Goal: Transaction & Acquisition: Download file/media

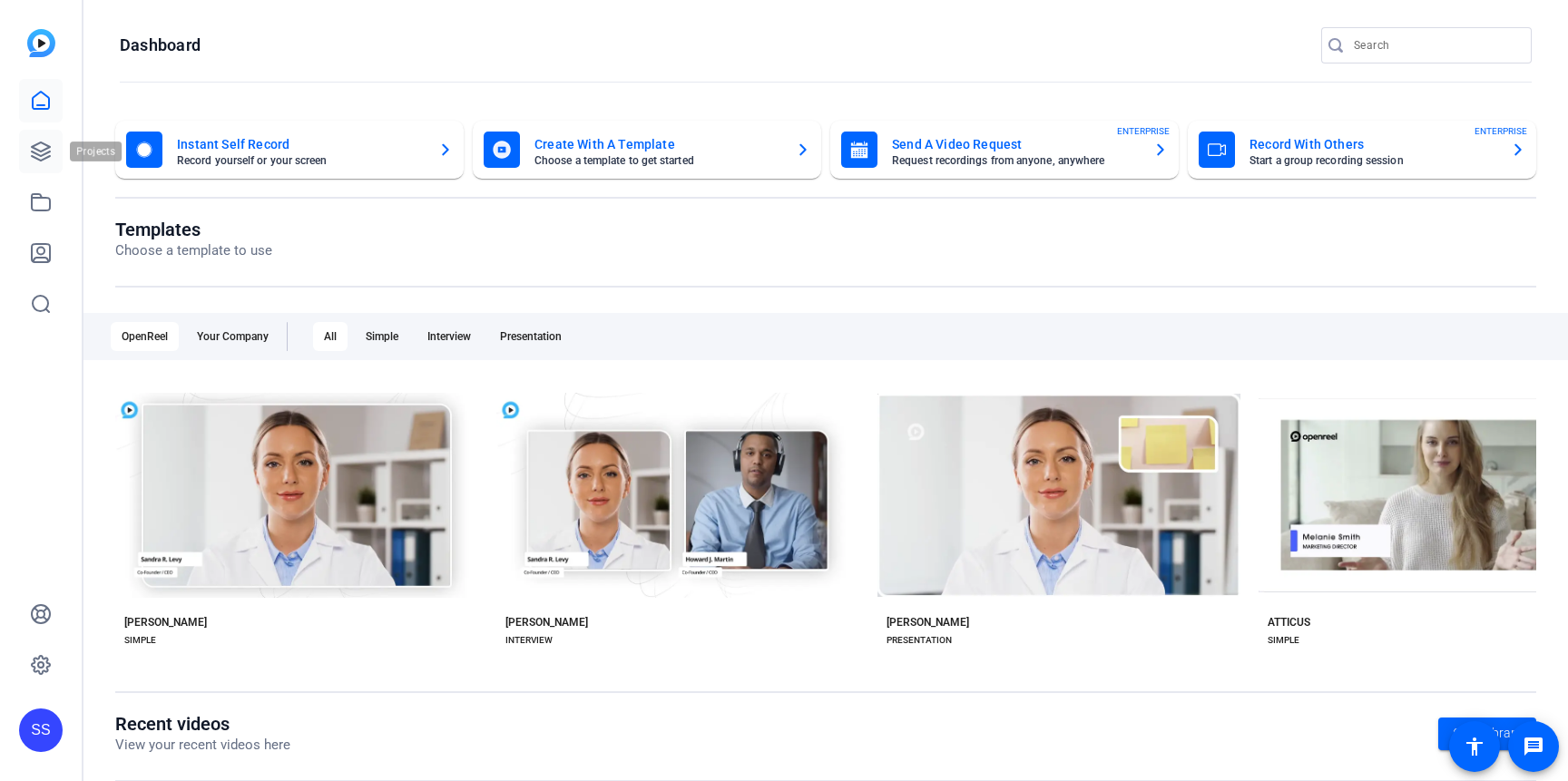
click at [47, 146] on icon at bounding box center [41, 152] width 19 height 19
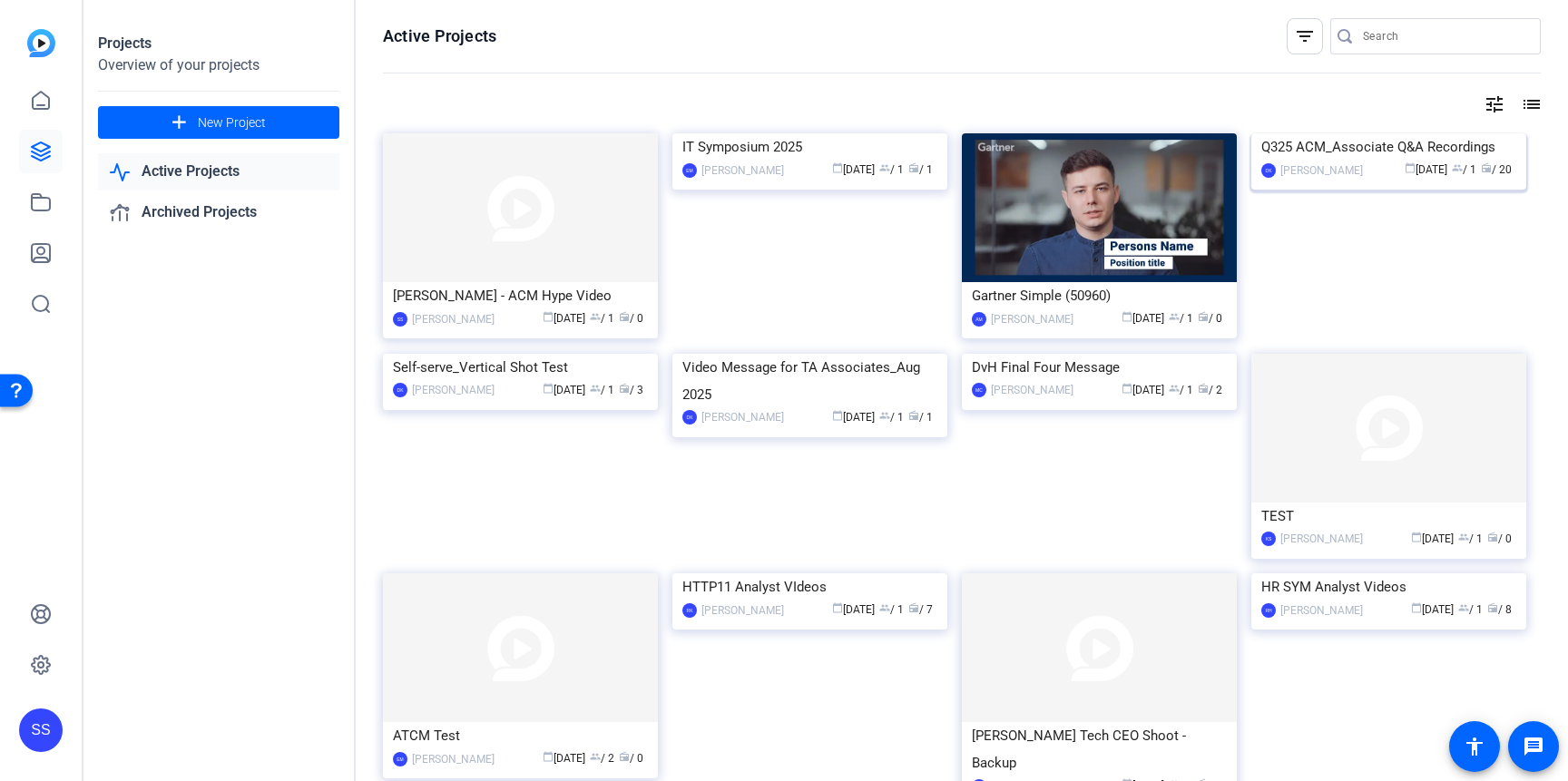
click at [1484, 133] on img at bounding box center [1388, 133] width 275 height 0
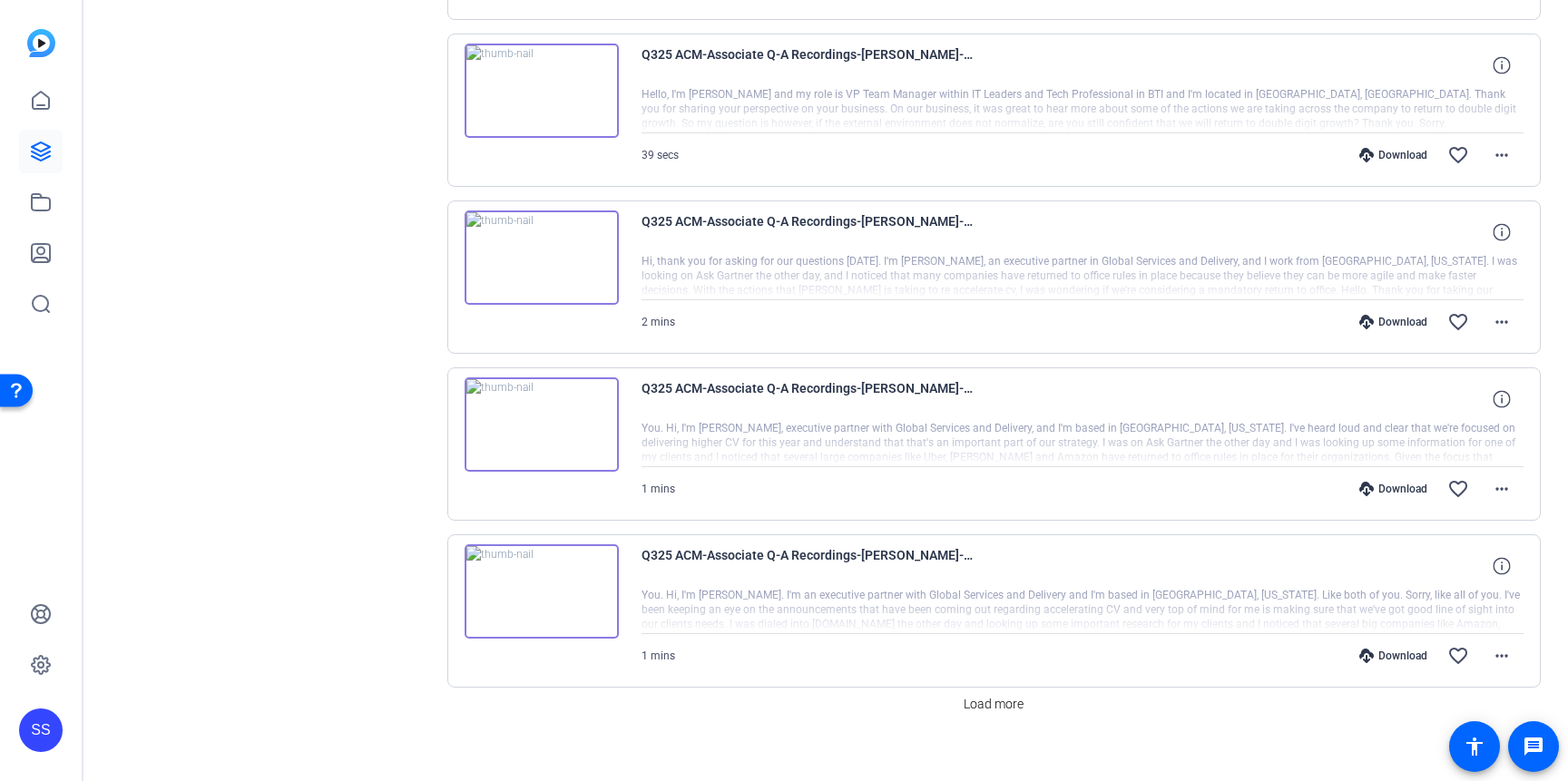
scroll to position [1388, 0]
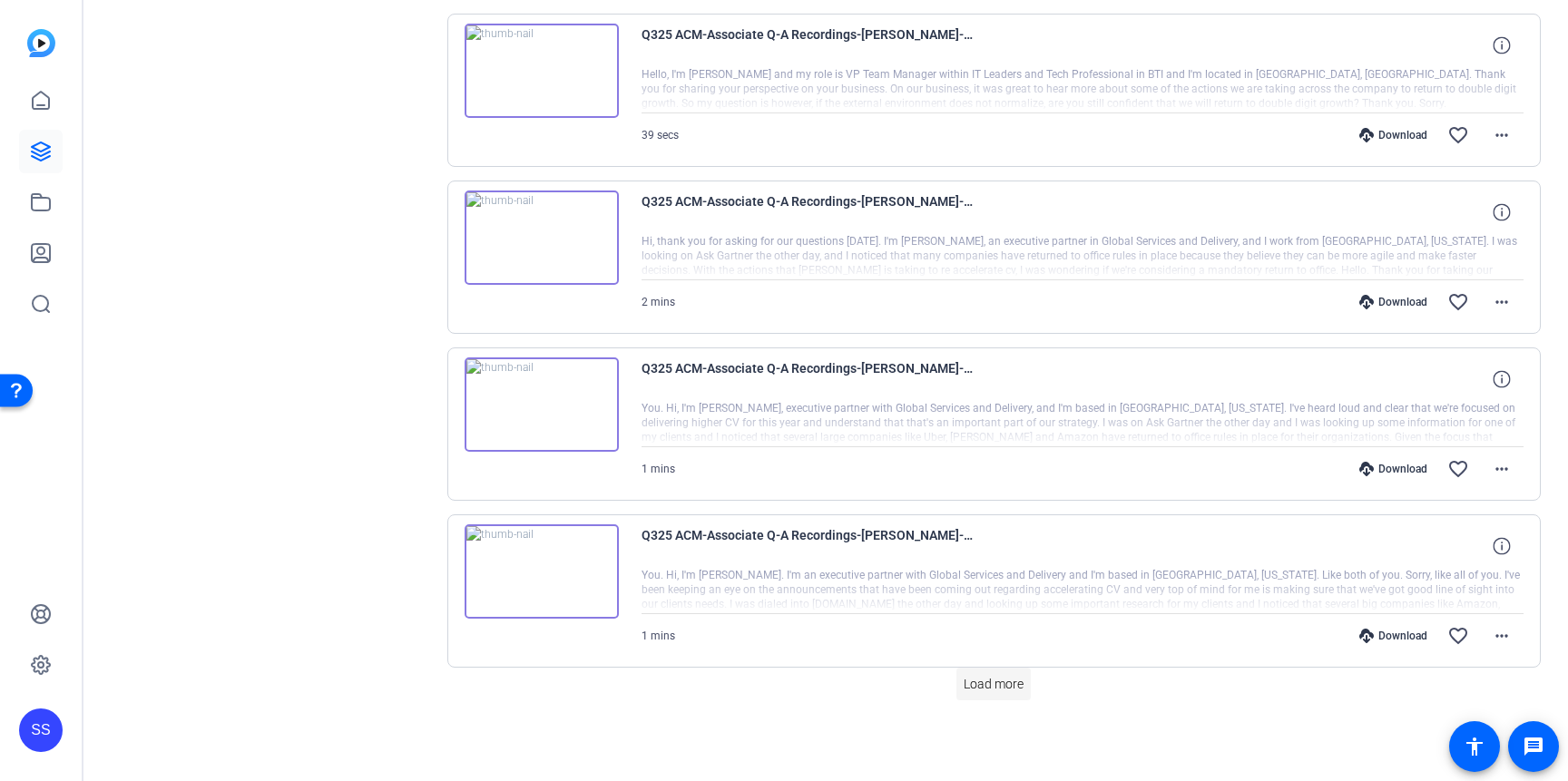
click at [1011, 689] on span "Load more" at bounding box center [994, 685] width 60 height 19
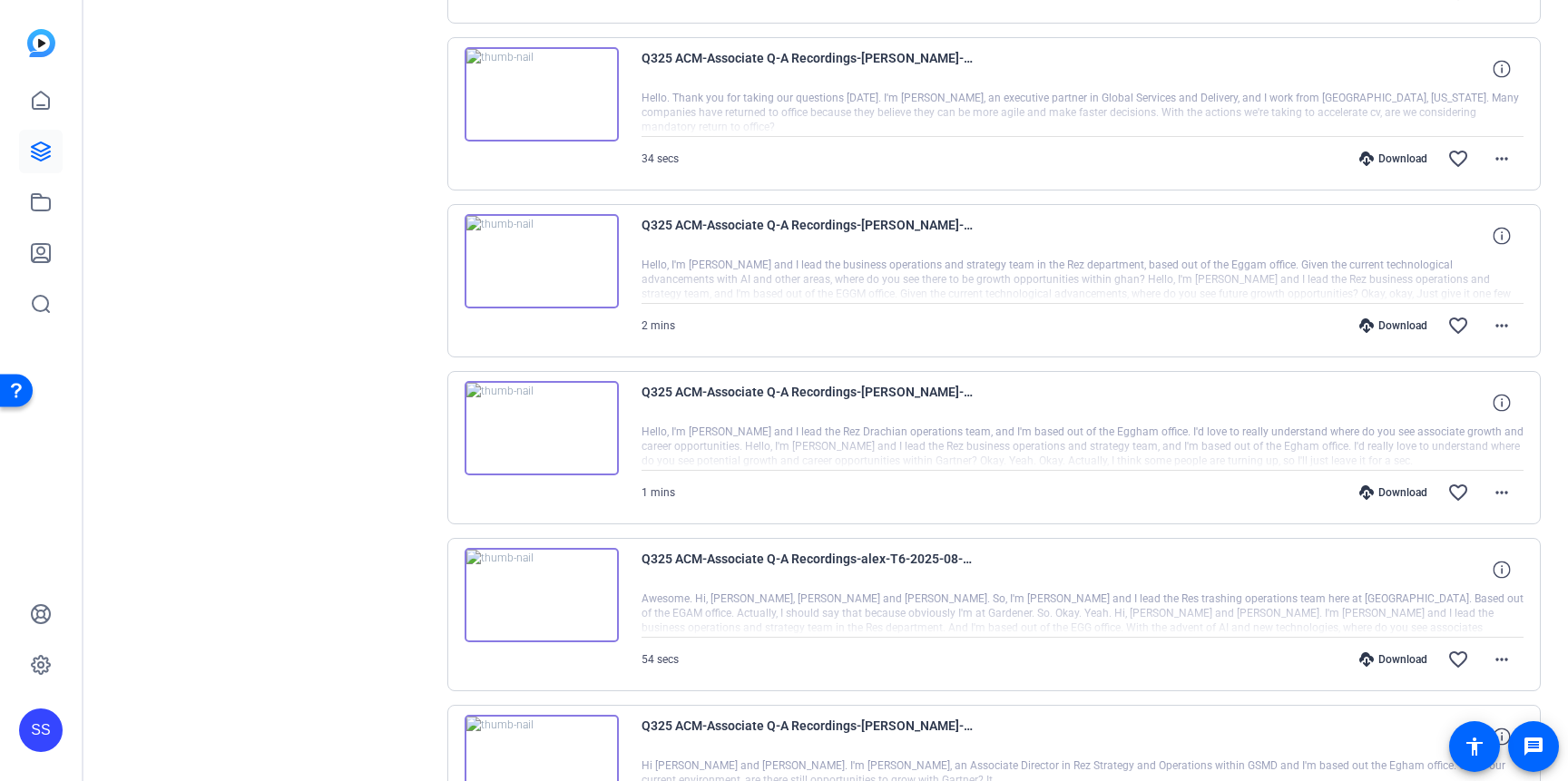
scroll to position [2362, 0]
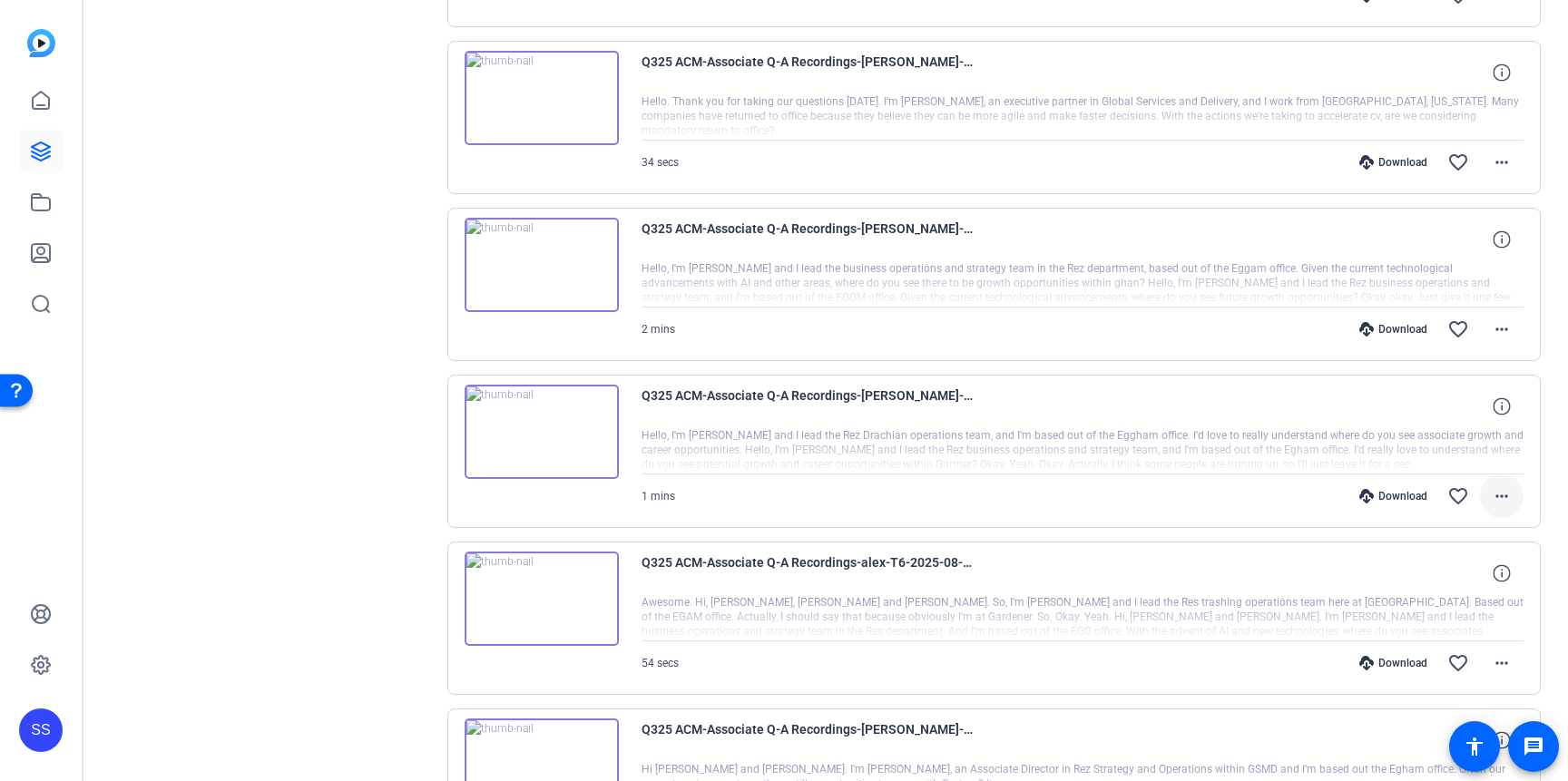
click at [1502, 497] on mat-icon "more_horiz" at bounding box center [1501, 497] width 22 height 22
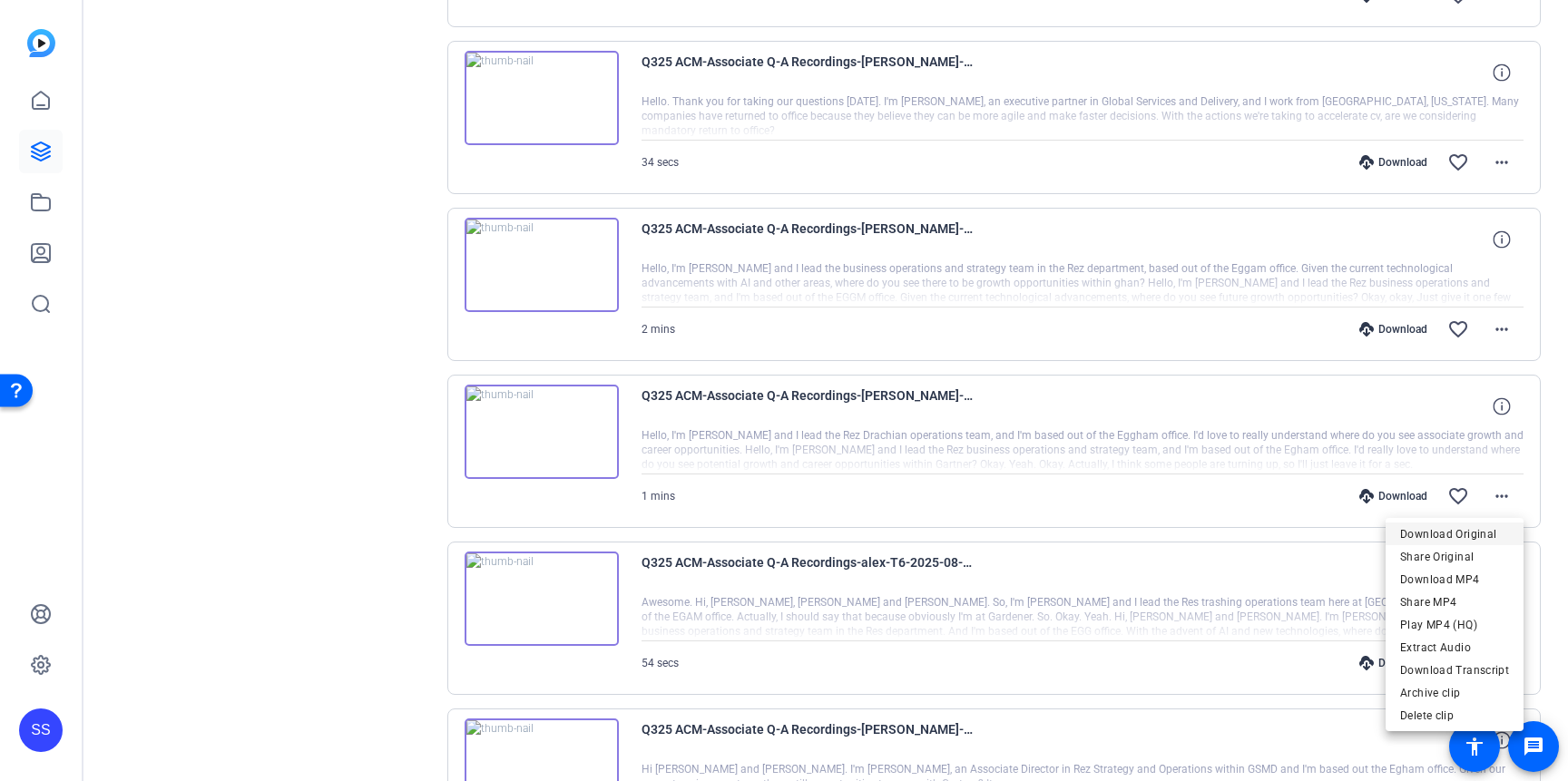
click at [1463, 536] on span "Download Original" at bounding box center [1454, 535] width 109 height 22
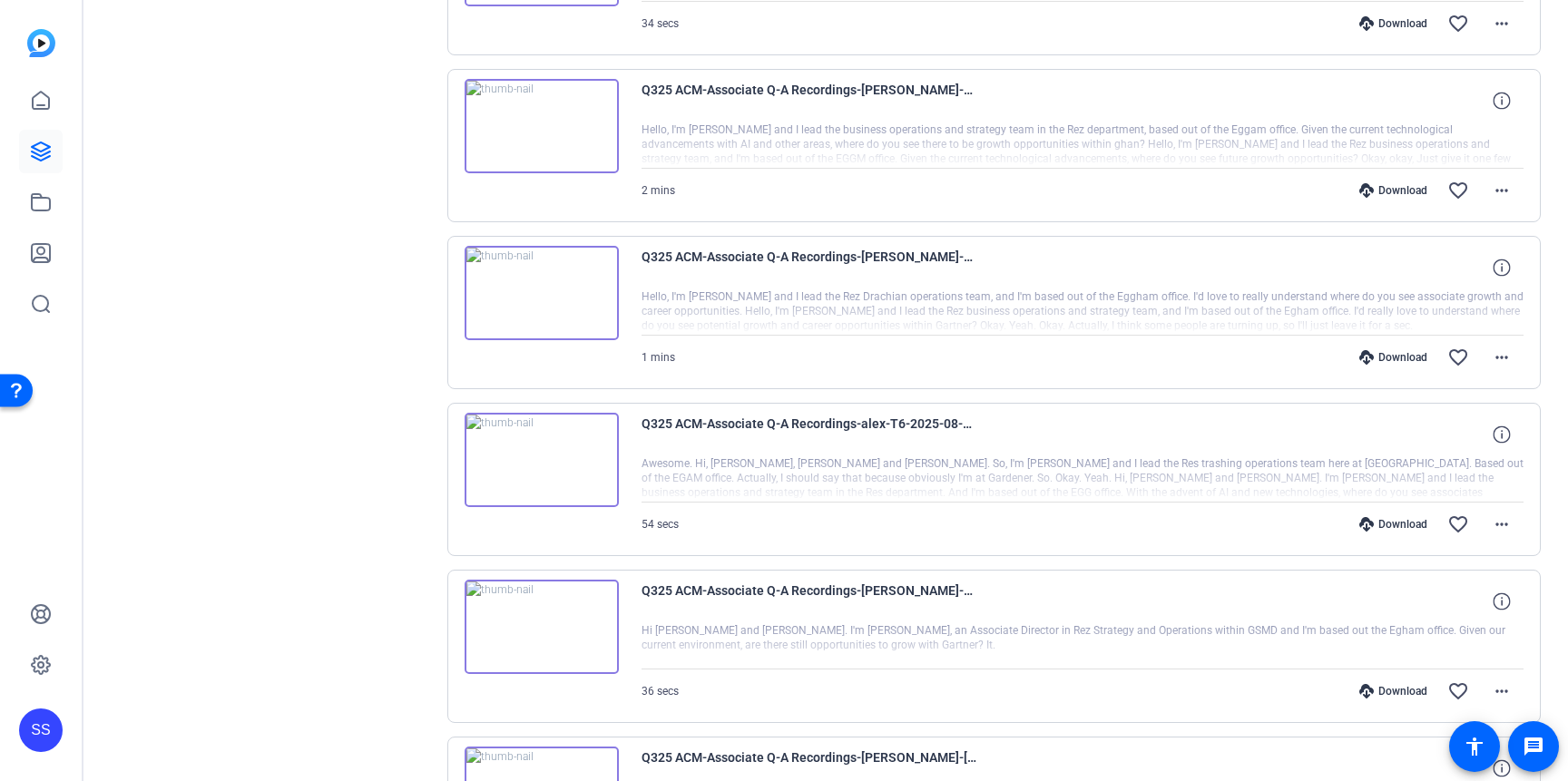
scroll to position [2504, 0]
click at [1500, 520] on mat-icon "more_horiz" at bounding box center [1501, 522] width 22 height 22
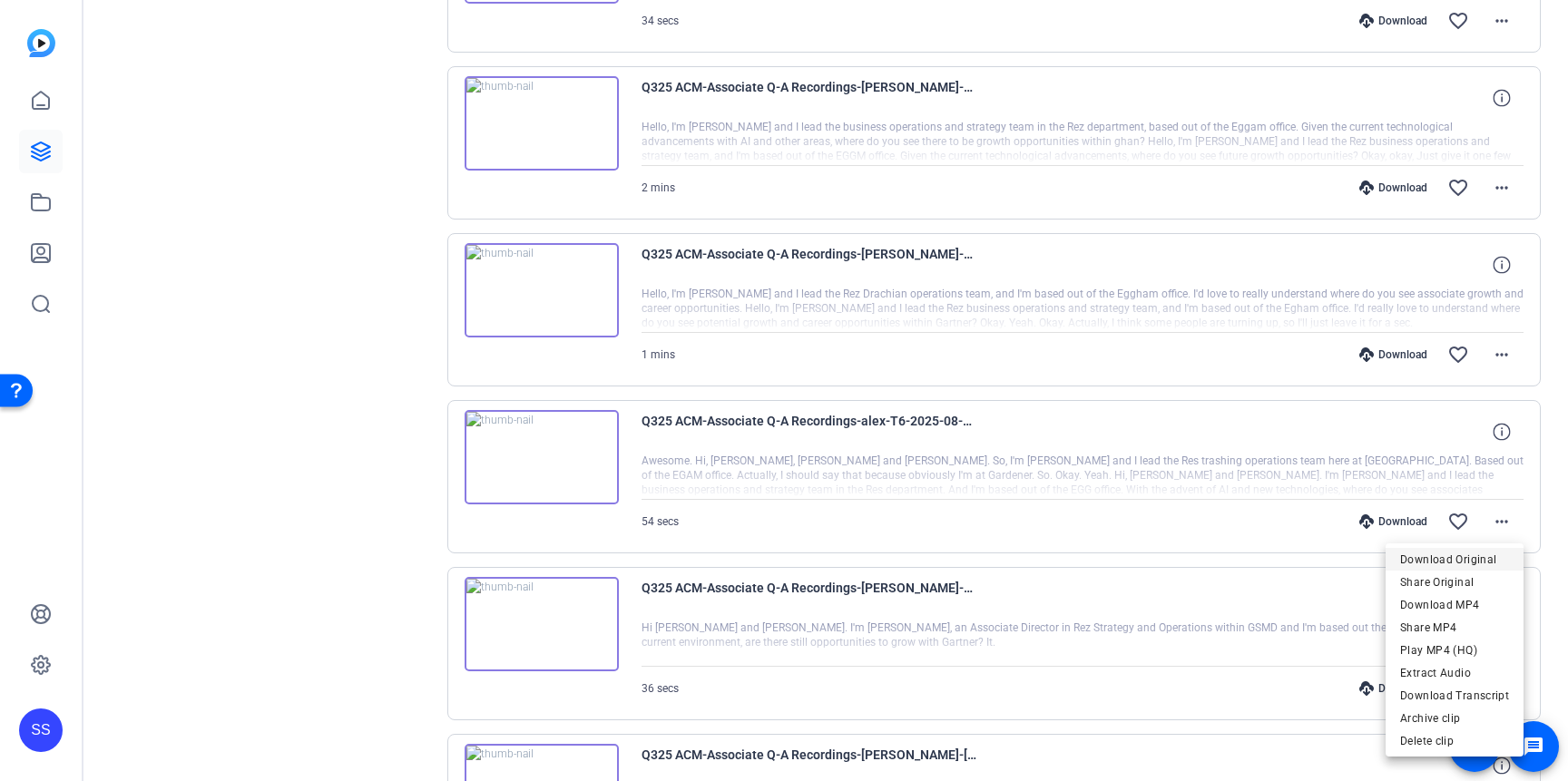
click at [1455, 555] on span "Download Original" at bounding box center [1454, 560] width 109 height 22
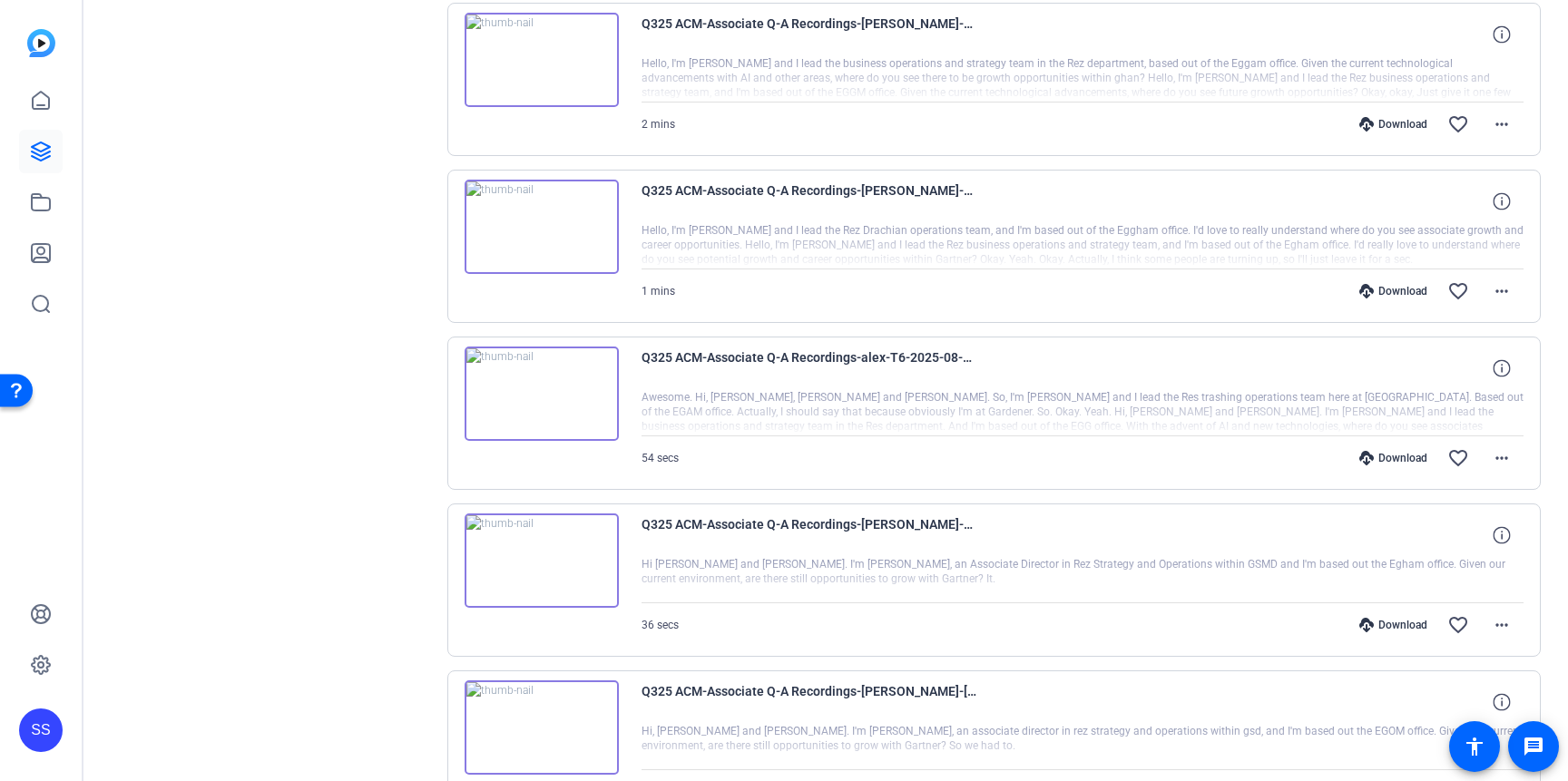
scroll to position [2605, 0]
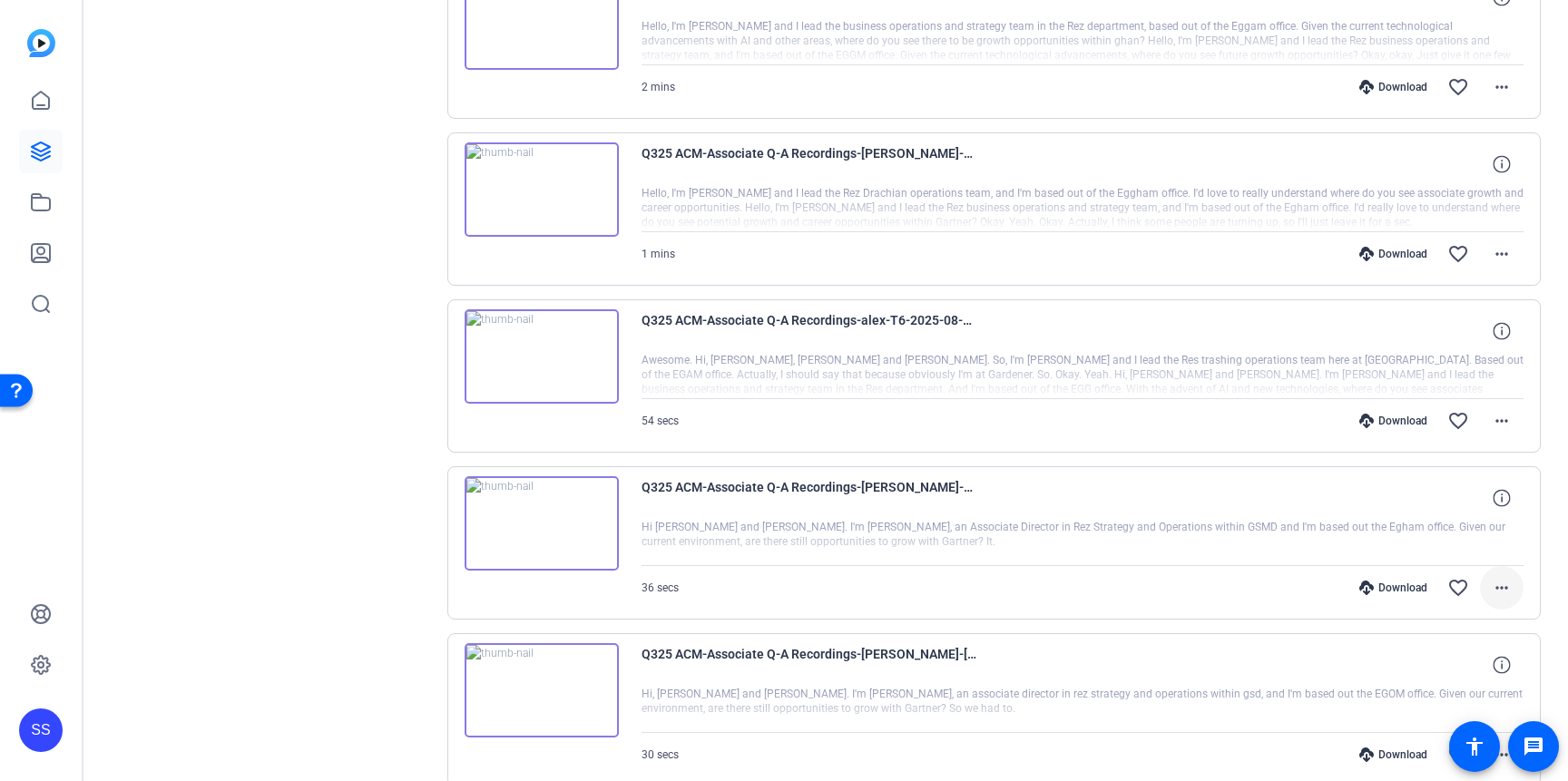
click at [1502, 589] on mat-icon "more_horiz" at bounding box center [1501, 589] width 22 height 22
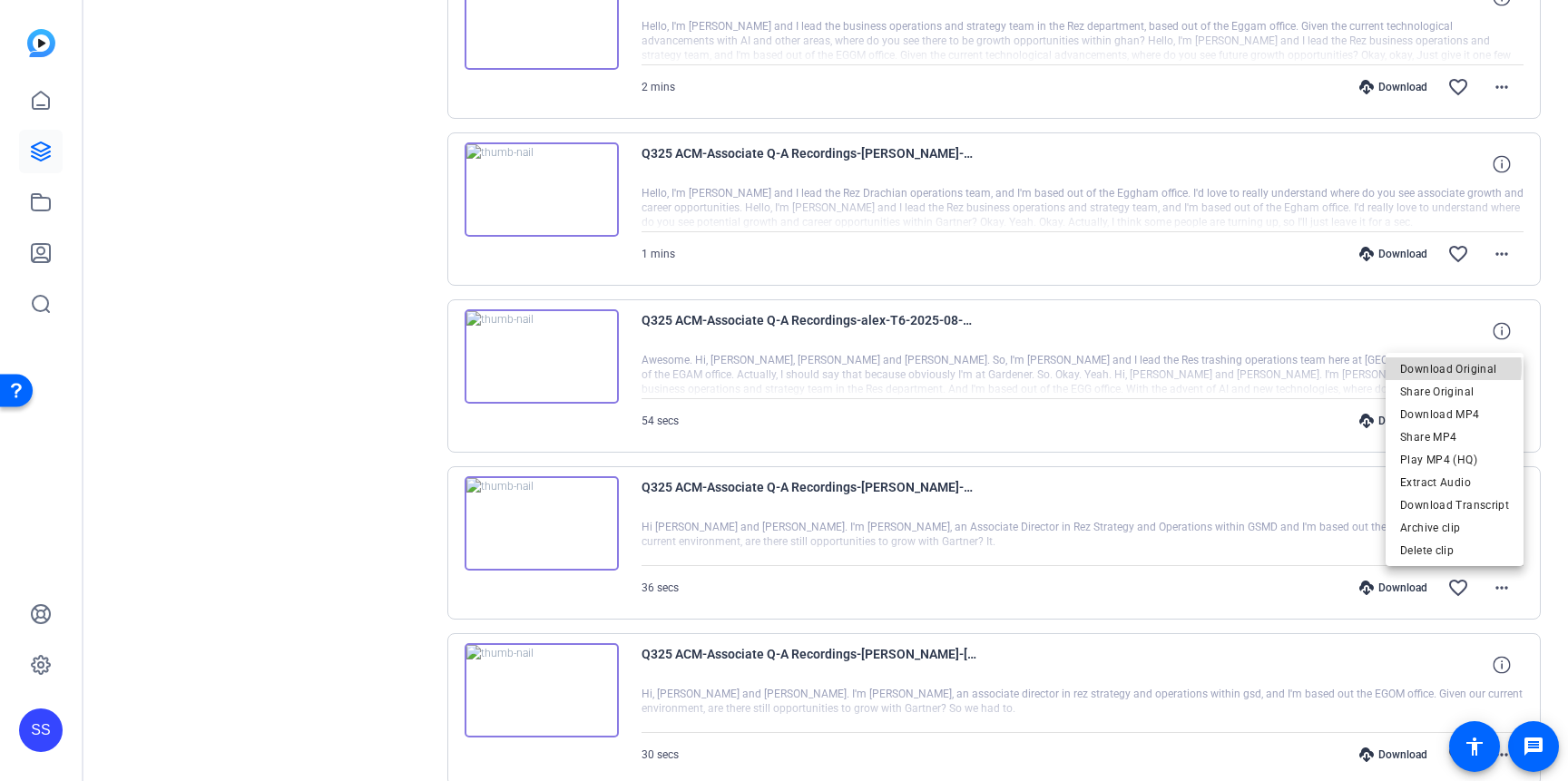
click at [1450, 367] on span "Download Original" at bounding box center [1454, 369] width 109 height 22
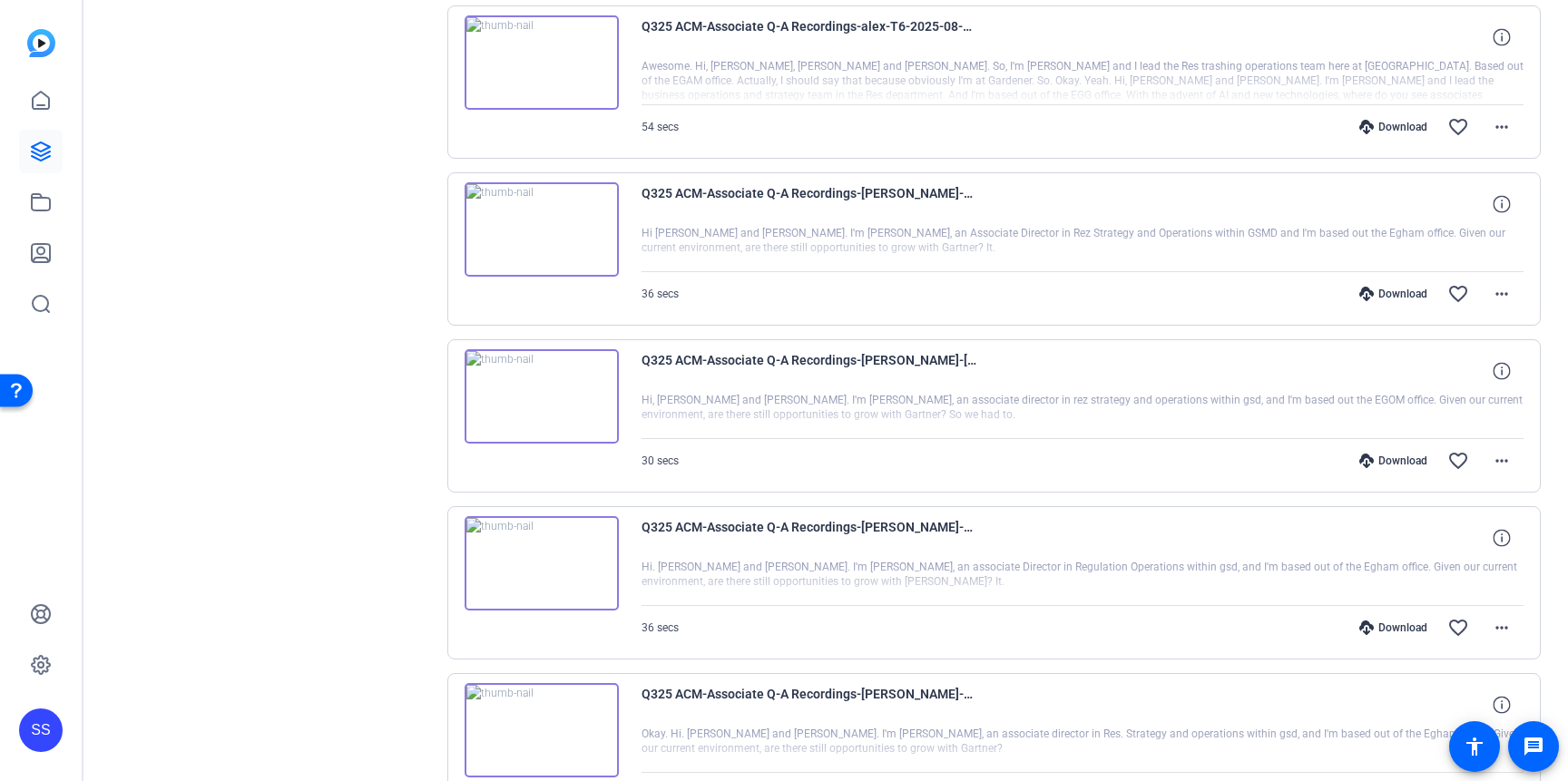
scroll to position [2902, 0]
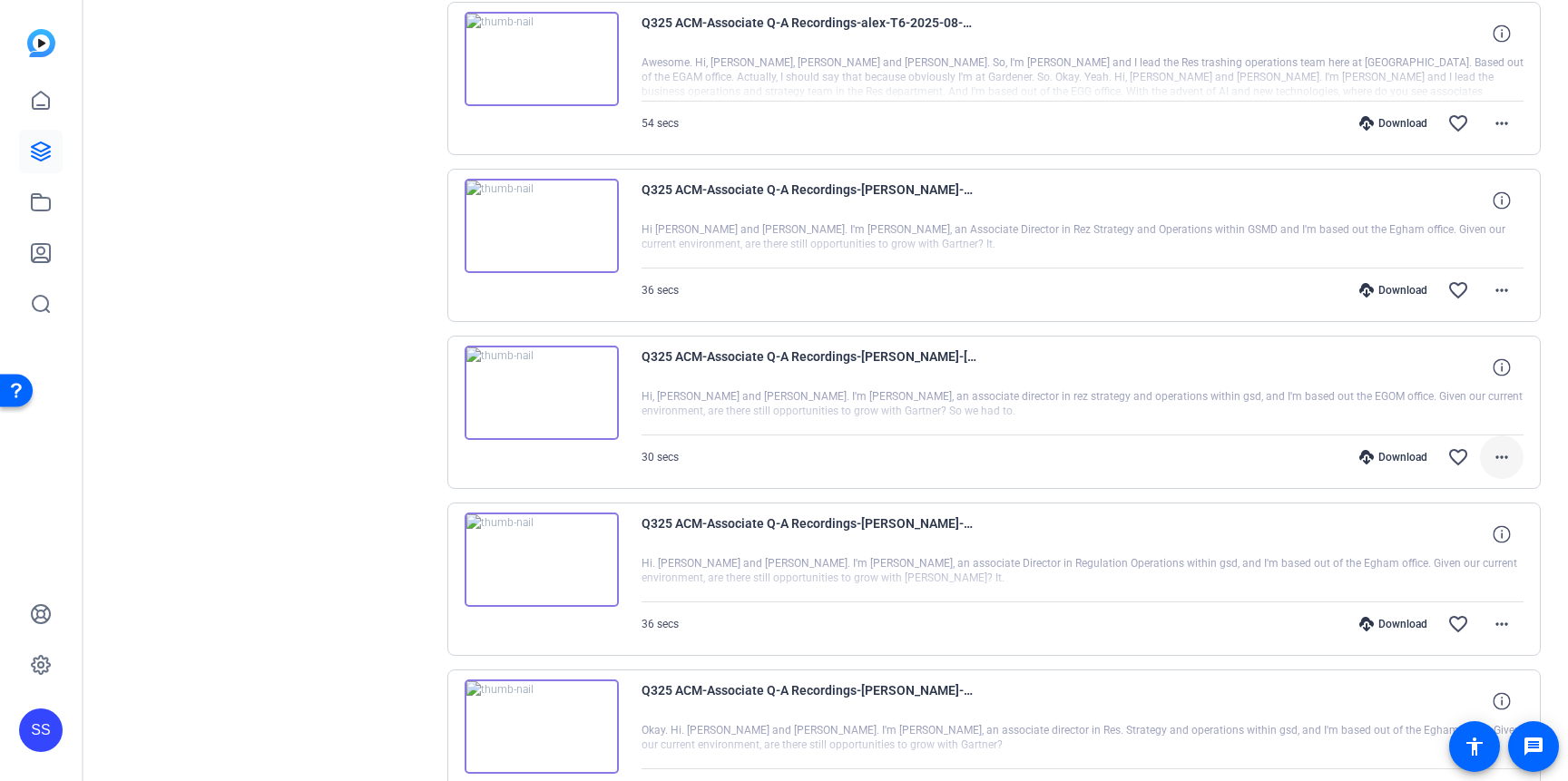
click at [1503, 457] on mat-icon "more_horiz" at bounding box center [1501, 458] width 22 height 22
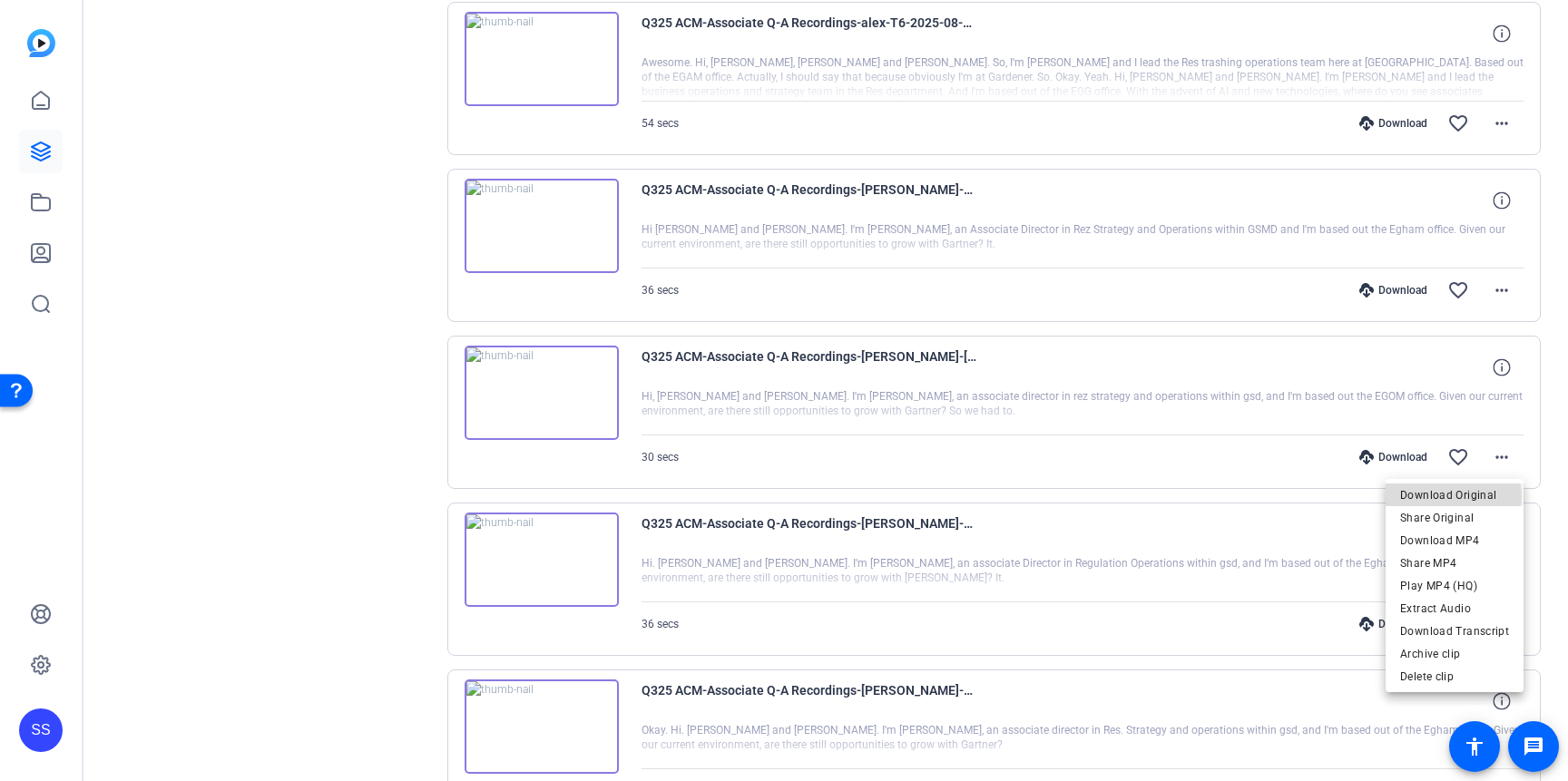
click at [1453, 496] on span "Download Original" at bounding box center [1454, 496] width 109 height 22
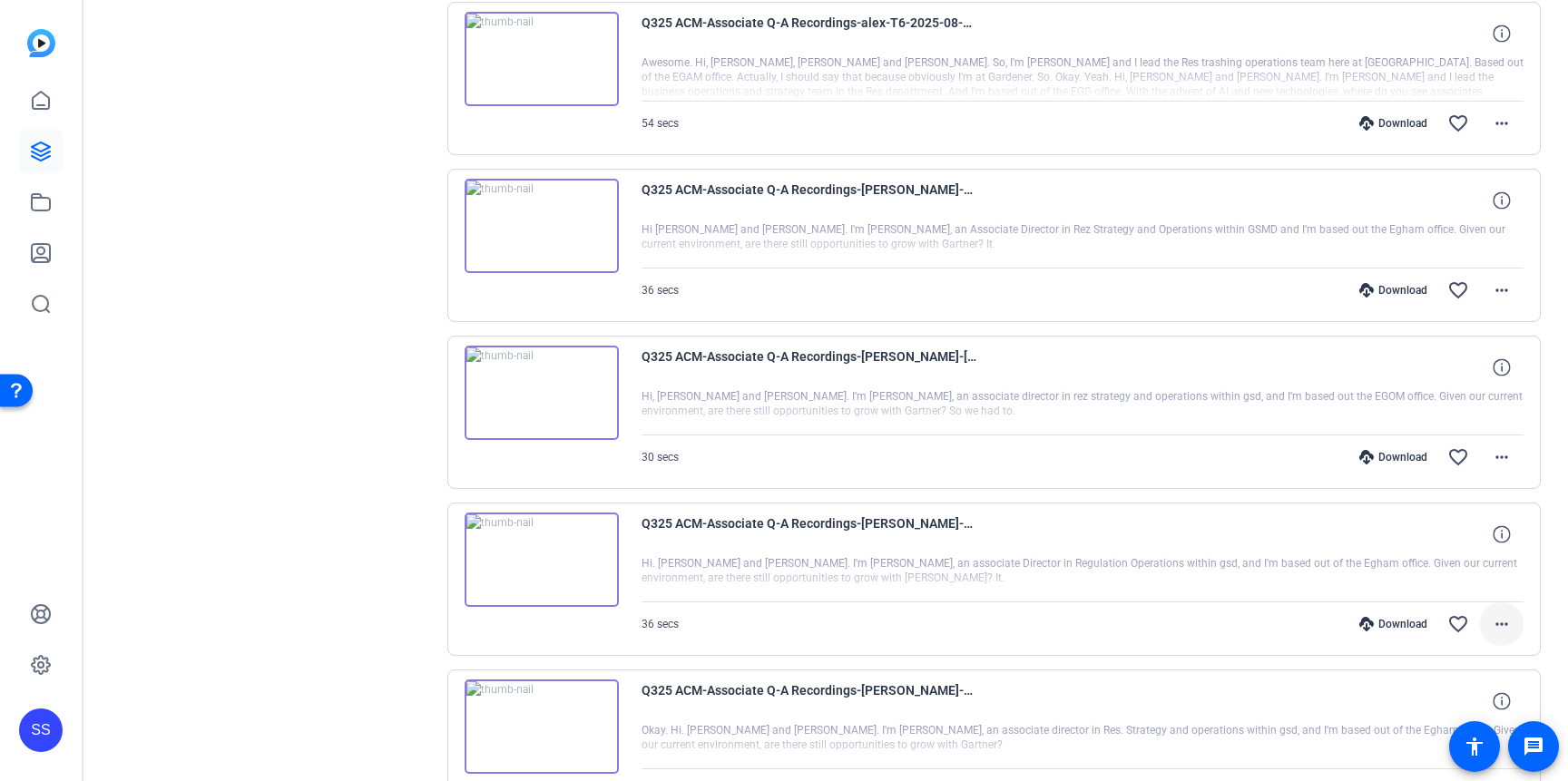
click at [1500, 621] on mat-icon "more_horiz" at bounding box center [1501, 625] width 22 height 22
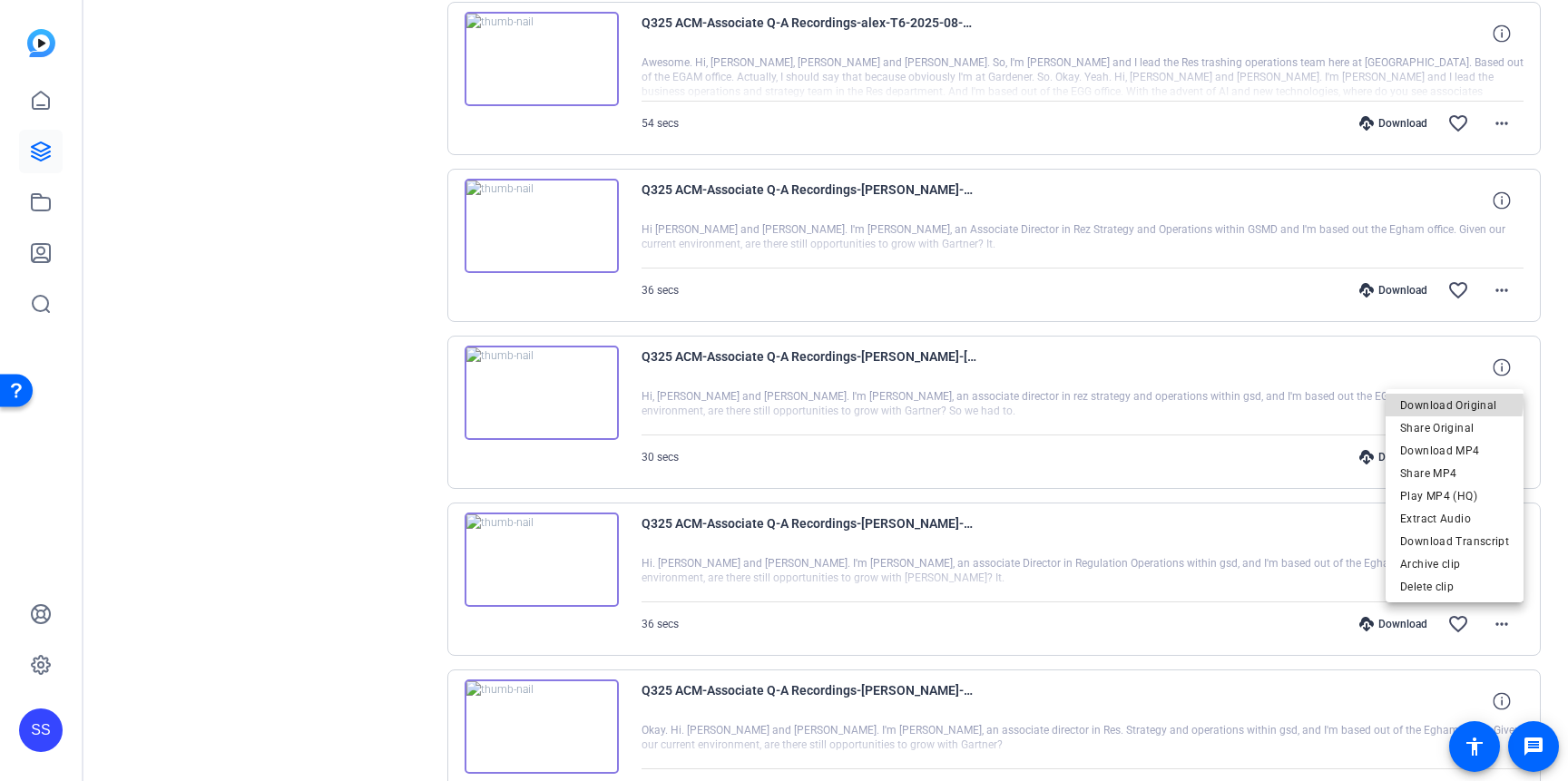
click at [1456, 401] on span "Download Original" at bounding box center [1454, 406] width 109 height 22
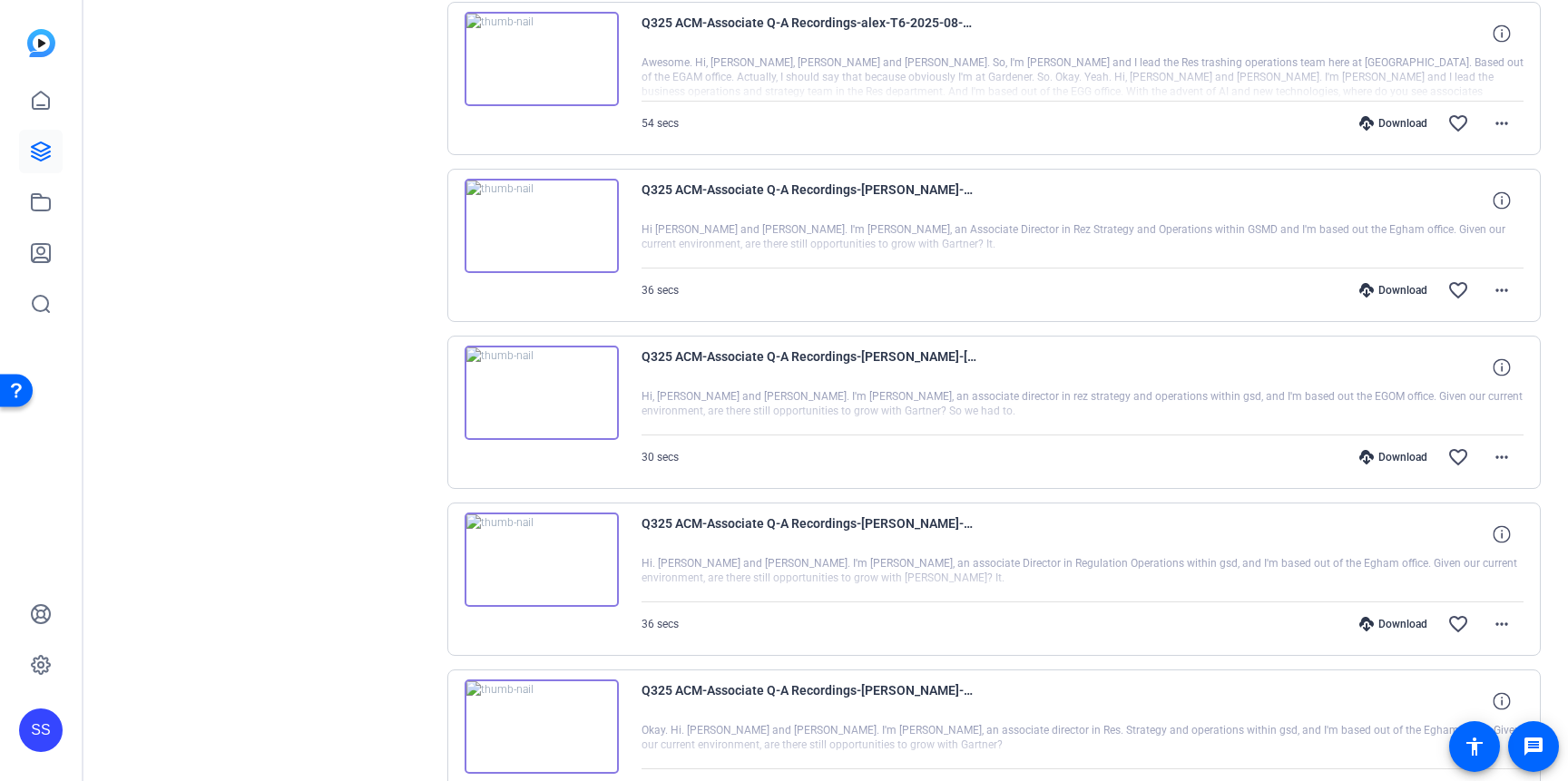
scroll to position [3025, 0]
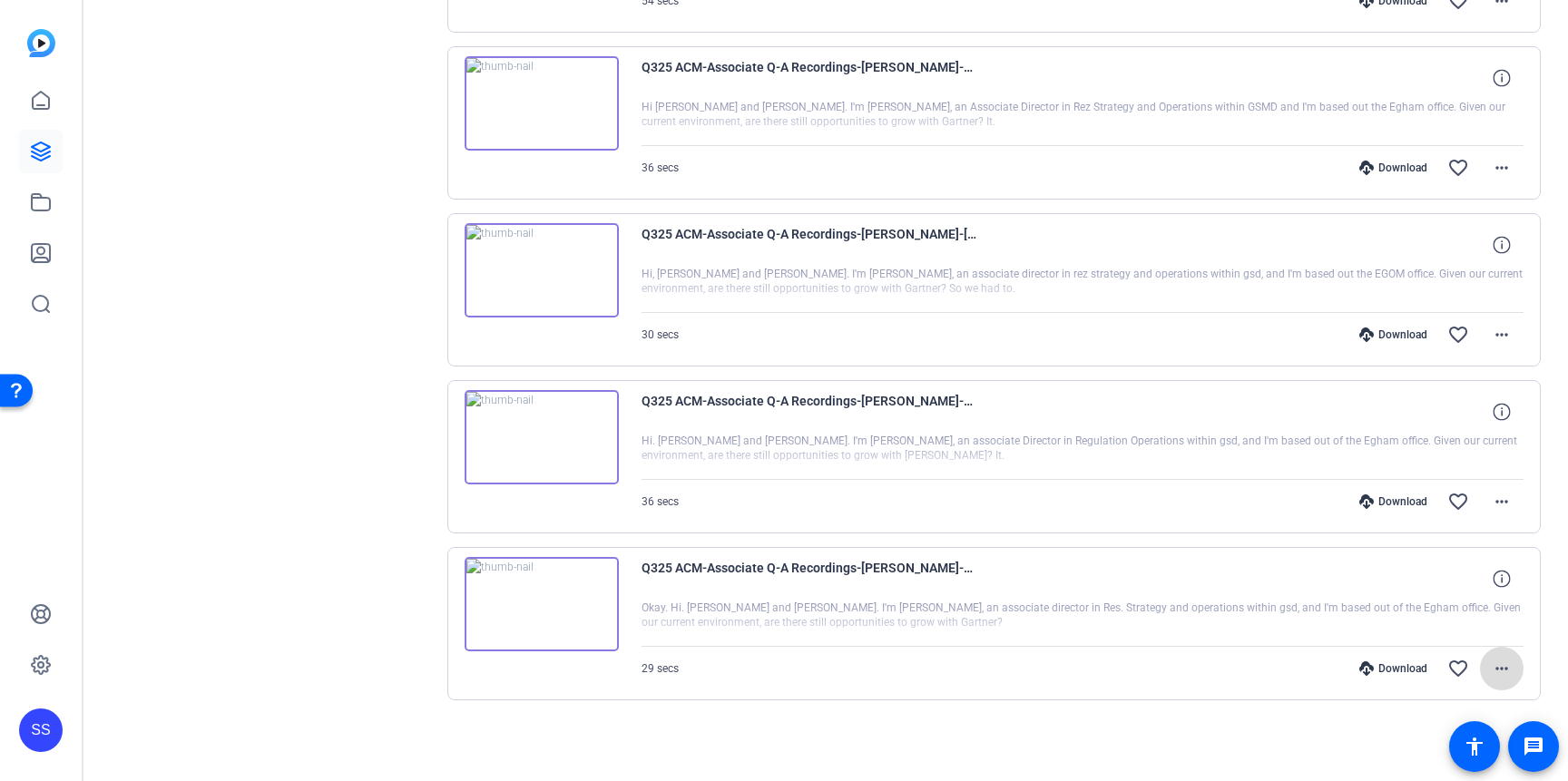
click at [1502, 665] on mat-icon "more_horiz" at bounding box center [1501, 669] width 22 height 22
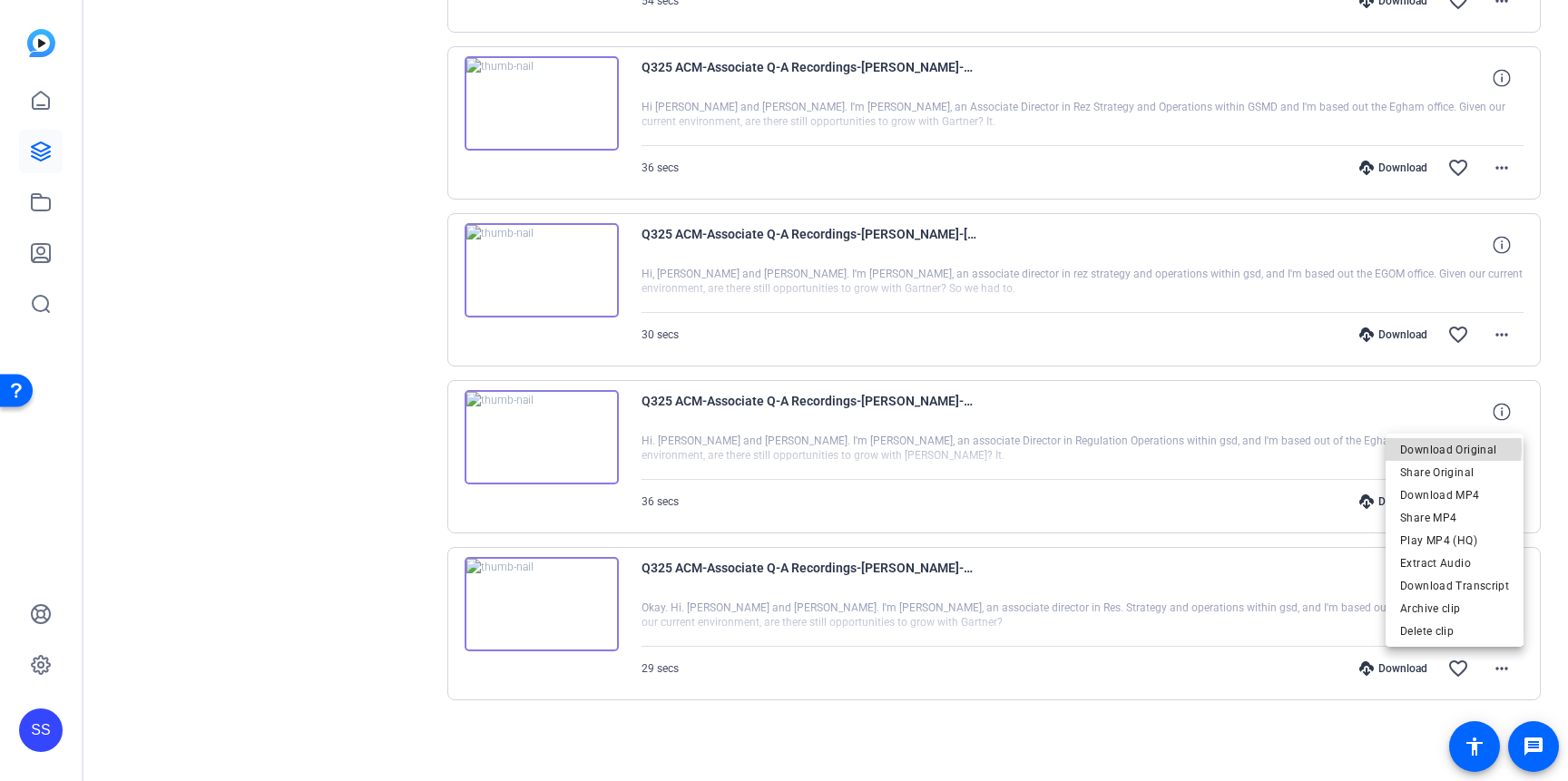
click at [1451, 448] on span "Download Original" at bounding box center [1454, 451] width 109 height 22
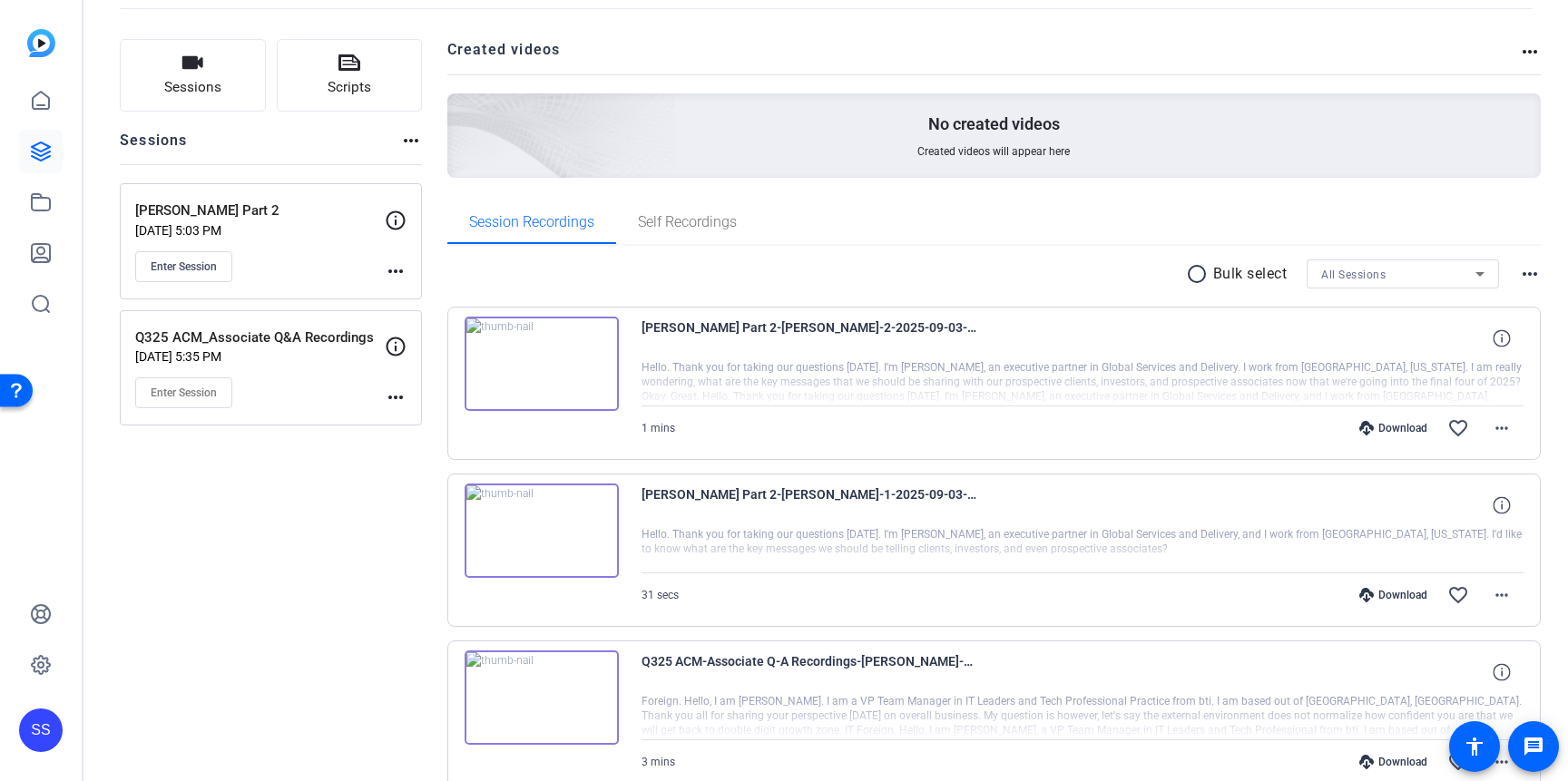
scroll to position [91, 0]
click at [352, 84] on span "Scripts" at bounding box center [349, 89] width 43 height 21
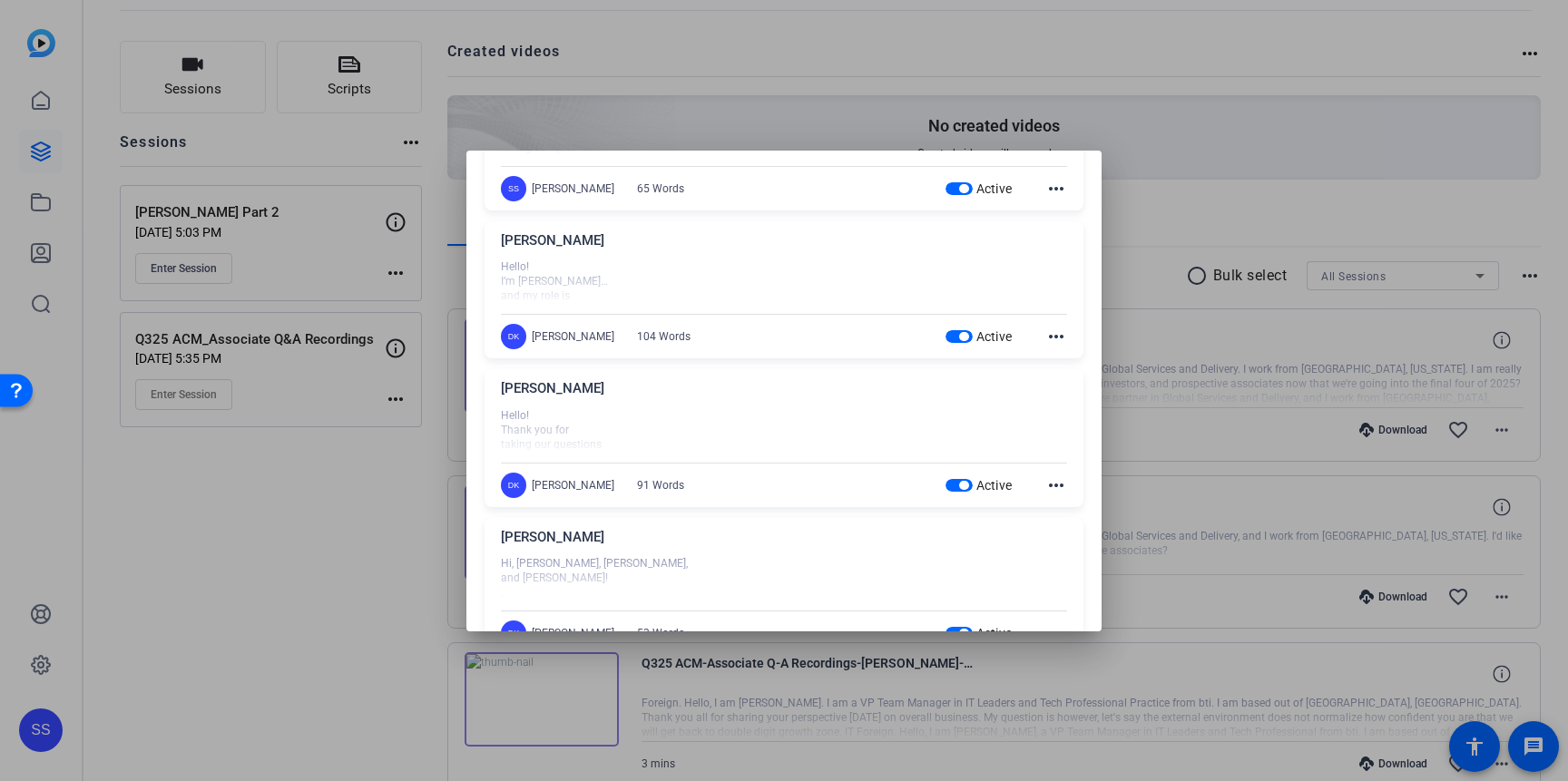
scroll to position [206, 0]
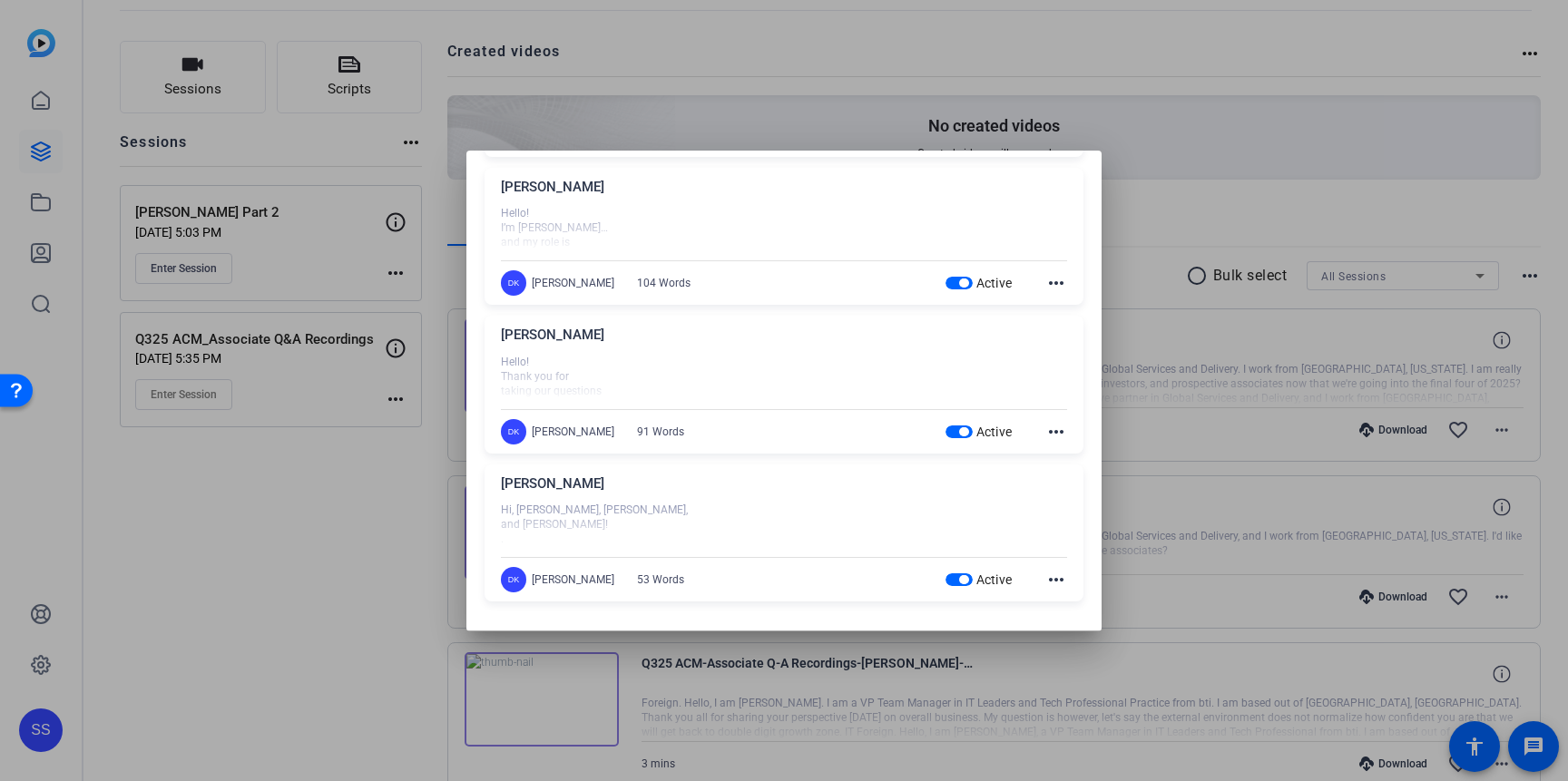
click at [1055, 581] on mat-icon "more_horiz" at bounding box center [1056, 580] width 22 height 22
click at [1066, 602] on span "Edit" at bounding box center [1095, 607] width 72 height 22
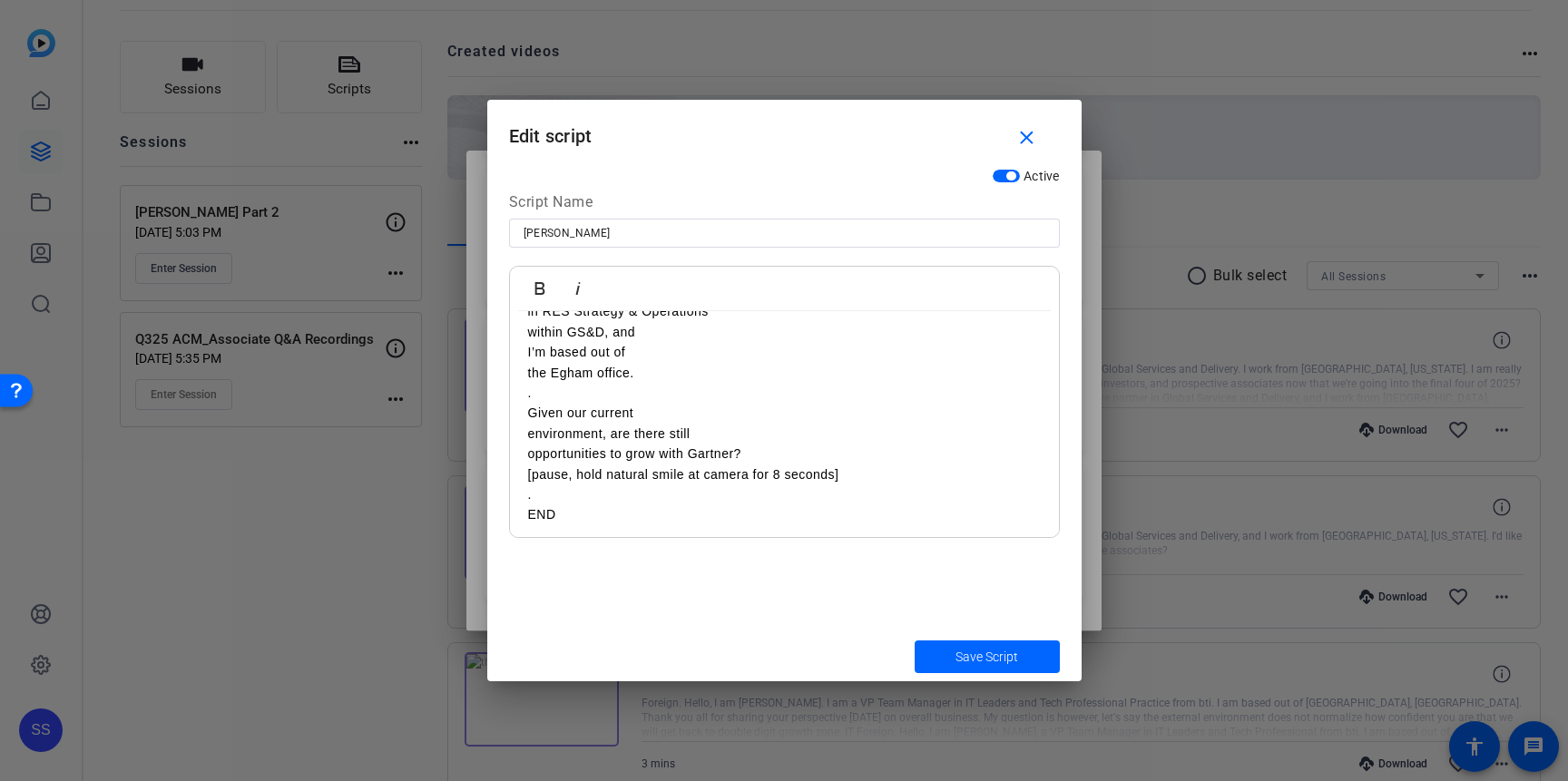
scroll to position [134, 0]
